Goal: Transaction & Acquisition: Purchase product/service

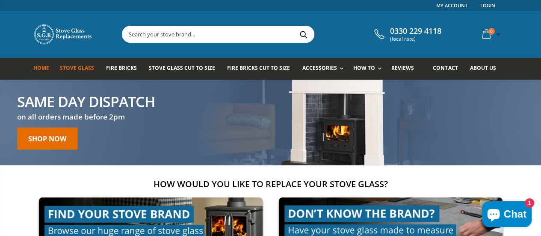
click at [68, 68] on span "Stove Glass" at bounding box center [77, 67] width 34 height 7
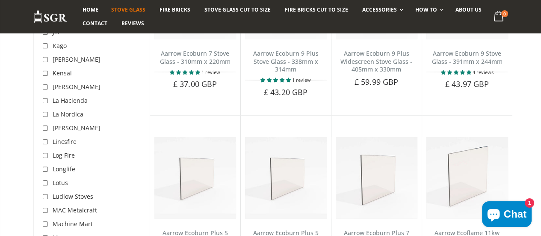
scroll to position [1641, 0]
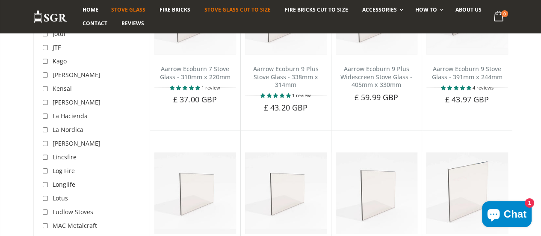
click at [233, 11] on span "Stove Glass Cut To Size" at bounding box center [237, 9] width 66 height 7
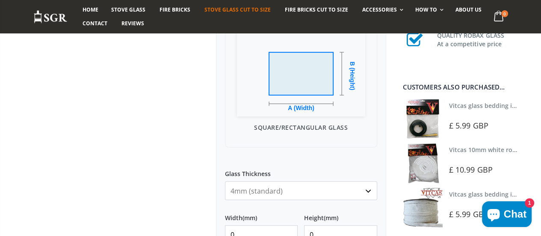
scroll to position [285, 0]
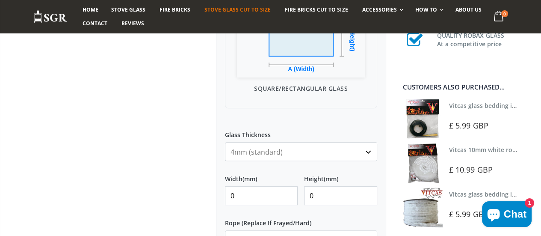
click at [248, 192] on input "0" at bounding box center [261, 195] width 73 height 19
type input "370"
click at [320, 199] on input "0" at bounding box center [340, 195] width 73 height 19
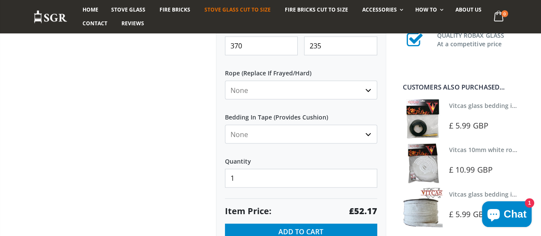
scroll to position [431, 0]
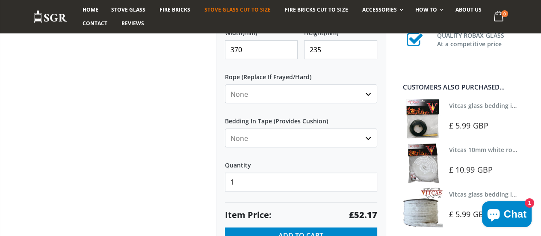
type input "235"
click at [372, 94] on select "None 3mm White 6mm White 8mm White 10mm White 12mm White 6mm Black 8mm Black 10…" at bounding box center [301, 93] width 152 height 19
click at [225, 84] on select "None 3mm White 6mm White 8mm White 10mm White 12mm White 6mm Black 8mm Black 10…" at bounding box center [301, 93] width 152 height 19
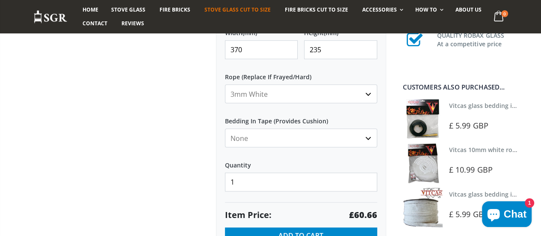
click at [374, 94] on select "None 3mm White 6mm White 8mm White 10mm White 12mm White 6mm Black 8mm Black 10…" at bounding box center [301, 93] width 152 height 19
select select "none"
click at [225, 84] on select "None 3mm White 6mm White 8mm White 10mm White 12mm White 6mm Black 8mm Black 10…" at bounding box center [301, 93] width 152 height 19
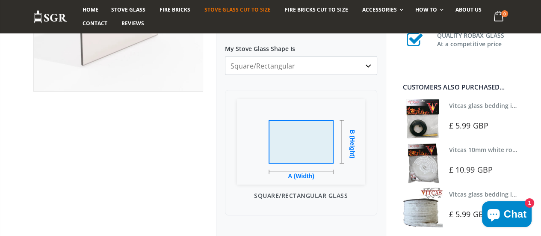
scroll to position [130, 0]
